Goal: Task Accomplishment & Management: Manage account settings

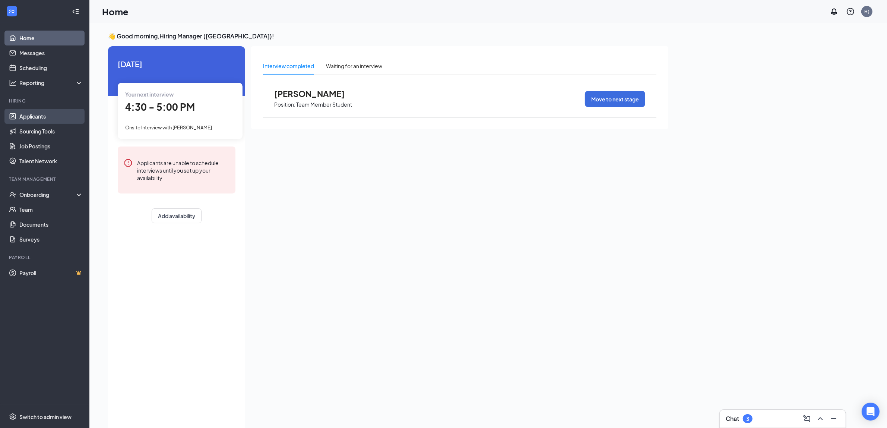
click at [54, 120] on link "Applicants" at bounding box center [51, 116] width 64 height 15
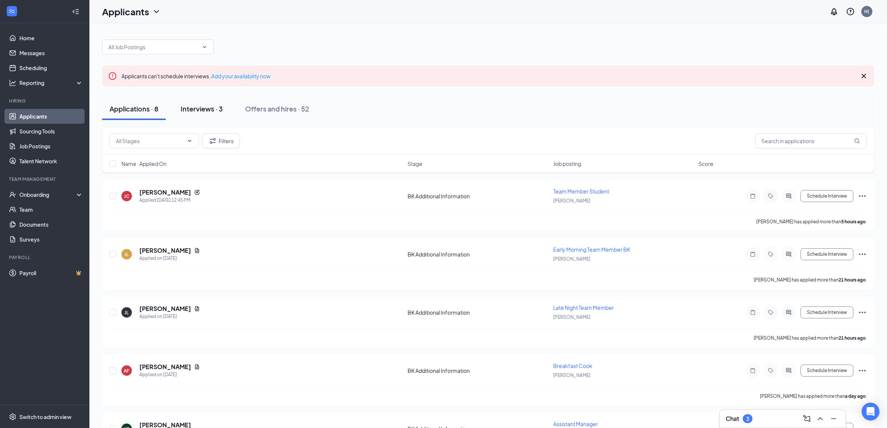
click at [199, 109] on div "Interviews · 3" at bounding box center [202, 108] width 42 height 9
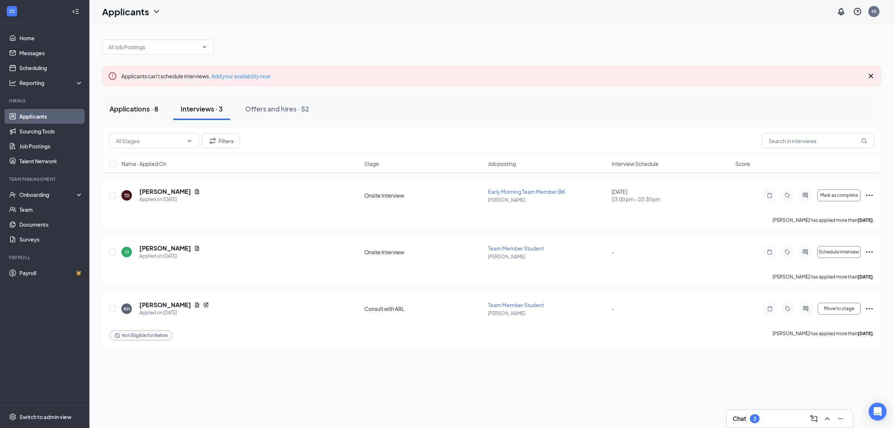
click at [142, 109] on div "Applications · 8" at bounding box center [134, 108] width 49 height 9
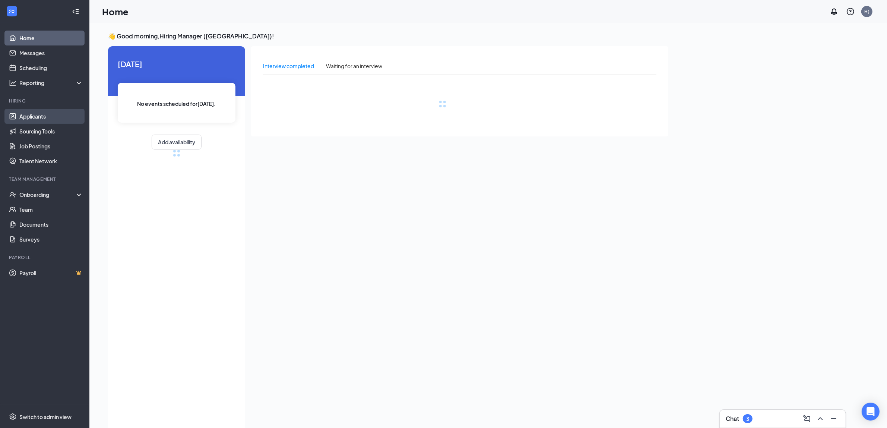
click at [53, 116] on link "Applicants" at bounding box center [51, 116] width 64 height 15
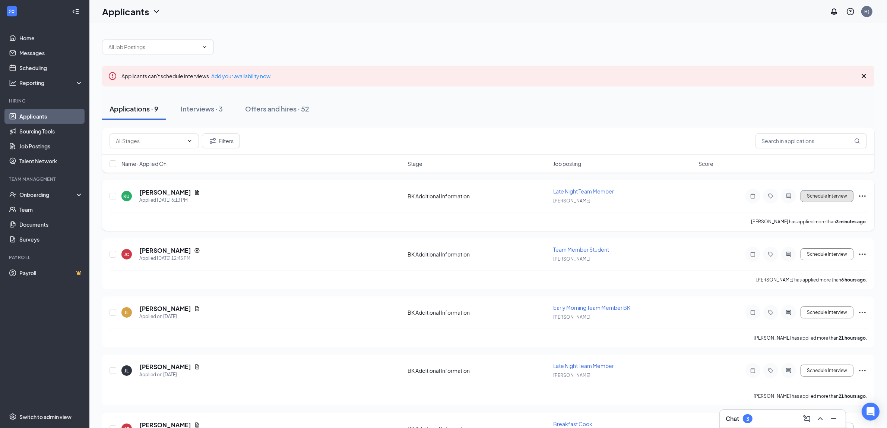
click at [820, 197] on button "Schedule Interview" at bounding box center [827, 196] width 53 height 12
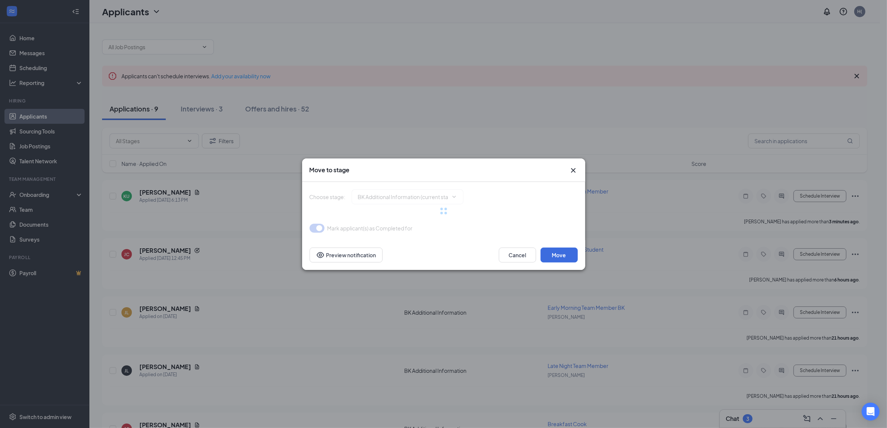
type input "Onsite Interview (next stage)"
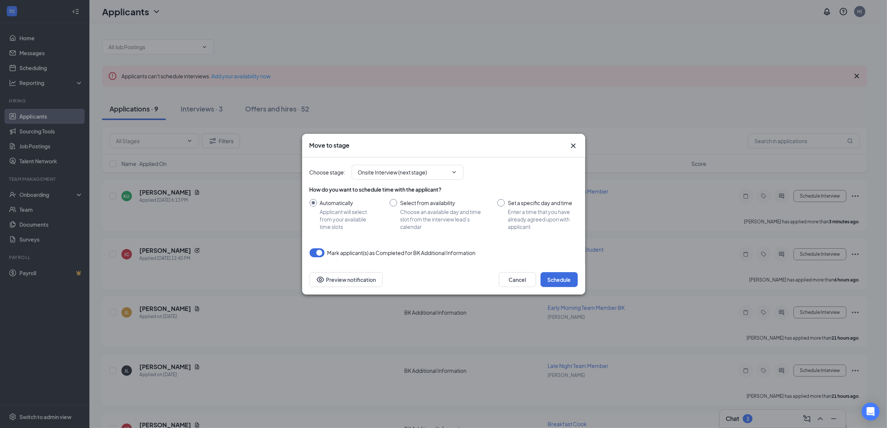
click at [395, 206] on input "Select from availability Choose an available day and time slot from the intervi…" at bounding box center [436, 214] width 93 height 31
radio input "true"
radio input "false"
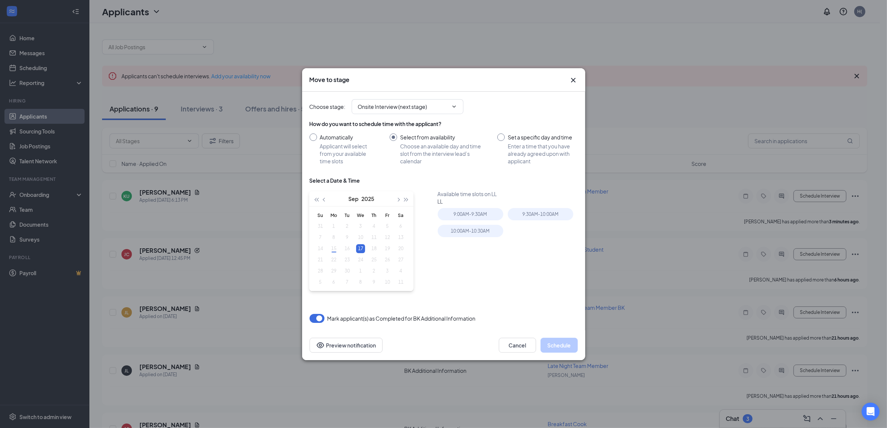
click at [347, 246] on table "Su Mo Tu We Th Fr Sa 31 1 2 3 4 5 6 7 8 9 10 11 12 13 14 15 16 17 18 19 20 21 2…" at bounding box center [361, 248] width 94 height 78
click at [347, 248] on table "Su Mo Tu We Th Fr Sa 31 1 2 3 4 5 6 7 8 9 10 11 12 13 14 15 16 17 18 19 20 21 2…" at bounding box center [361, 248] width 94 height 78
click at [501, 140] on input "Set a specific day and time Enter a time that you have already agreed upon with…" at bounding box center [537, 148] width 80 height 31
radio input "true"
radio input "false"
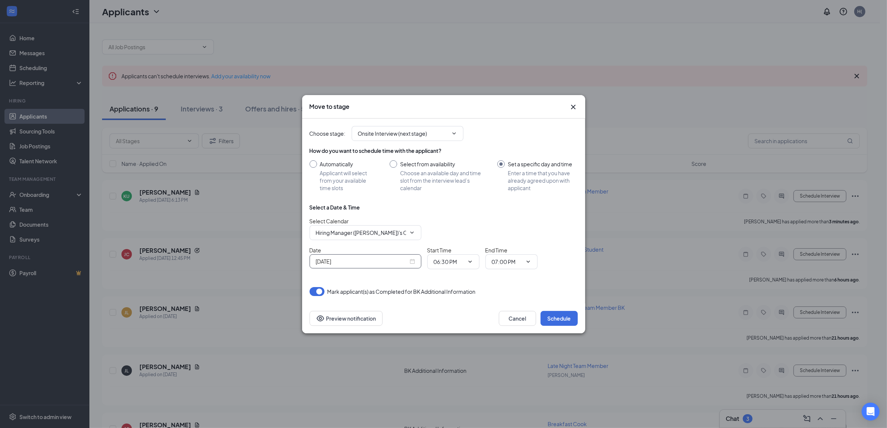
click at [413, 257] on div "[DATE]" at bounding box center [365, 261] width 99 height 8
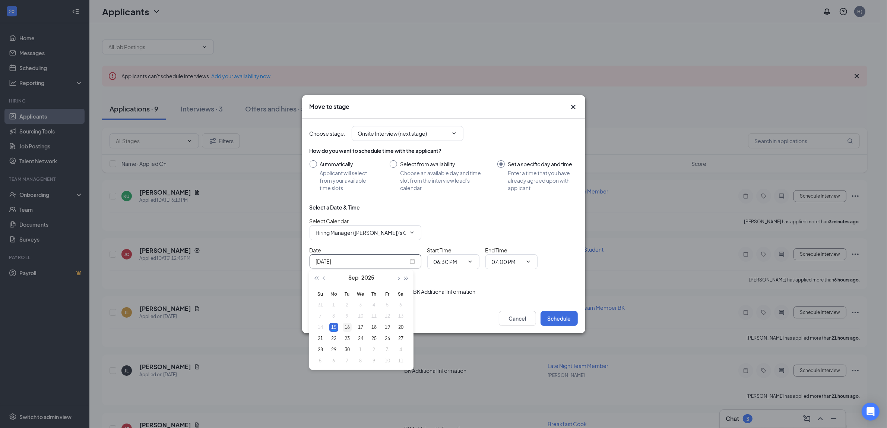
type input "[DATE]"
click at [349, 327] on div "16" at bounding box center [347, 327] width 9 height 9
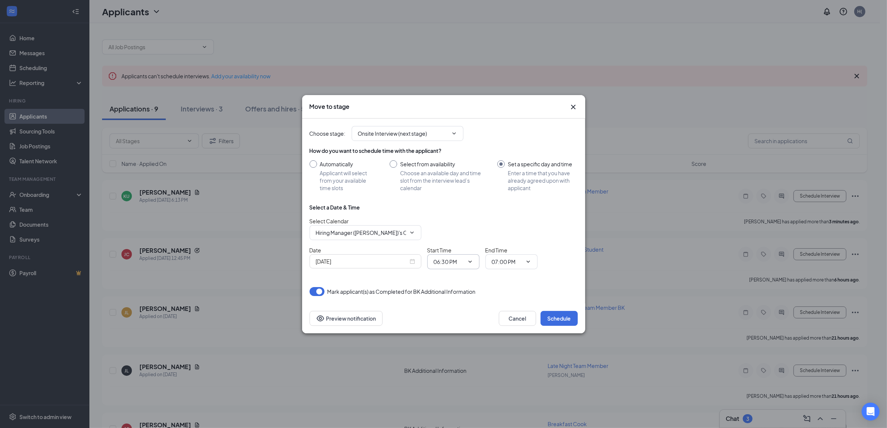
click at [469, 260] on icon "ChevronDown" at bounding box center [470, 262] width 6 height 6
click at [472, 263] on icon "ChevronDown" at bounding box center [470, 262] width 6 height 6
click at [470, 263] on icon "ChevronDown" at bounding box center [470, 262] width 6 height 6
click at [568, 319] on button "Schedule" at bounding box center [558, 318] width 37 height 15
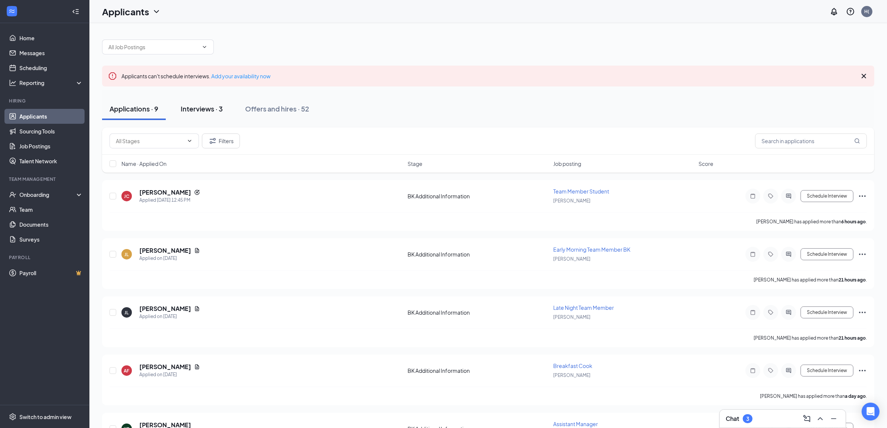
click at [197, 110] on div "Interviews · 3" at bounding box center [202, 108] width 42 height 9
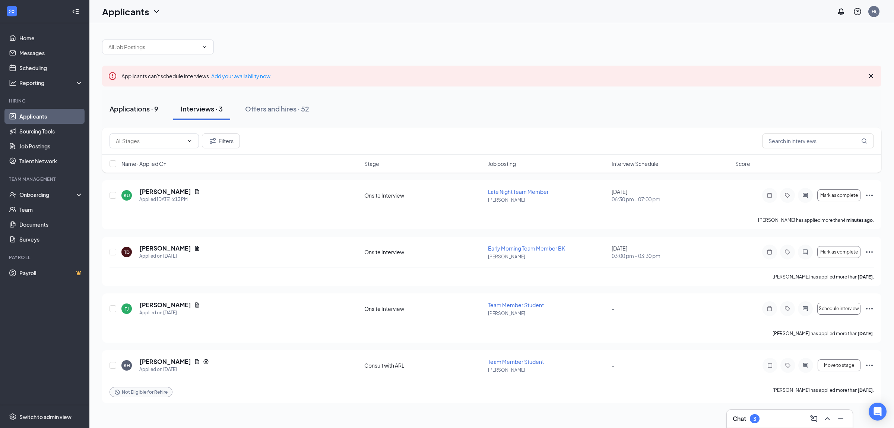
click at [148, 108] on div "Applications · 9" at bounding box center [134, 108] width 49 height 9
